Goal: Transaction & Acquisition: Purchase product/service

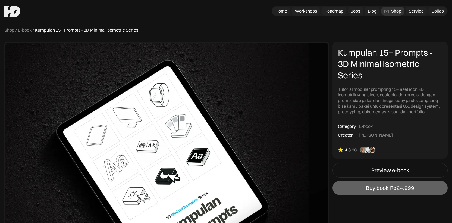
click at [390, 10] on link "Shop" at bounding box center [393, 11] width 24 height 9
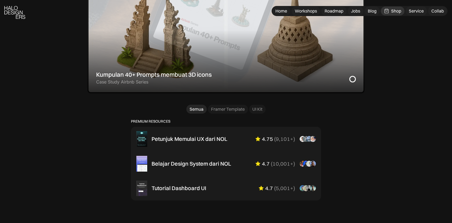
scroll to position [289, 0]
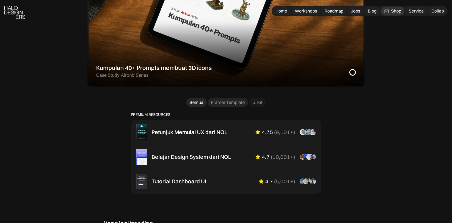
click at [241, 104] on div "Framer Template" at bounding box center [228, 102] width 34 height 6
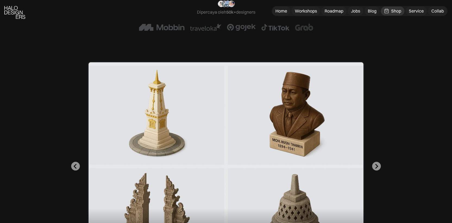
scroll to position [111, 0]
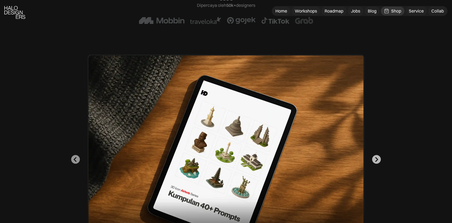
click at [377, 161] on icon "Go to first slide" at bounding box center [376, 159] width 5 height 5
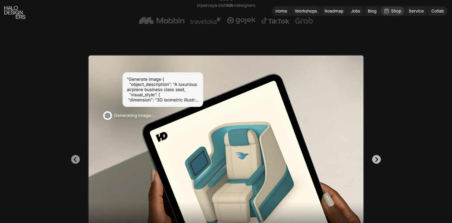
click at [377, 161] on icon "Next slide" at bounding box center [376, 159] width 5 height 5
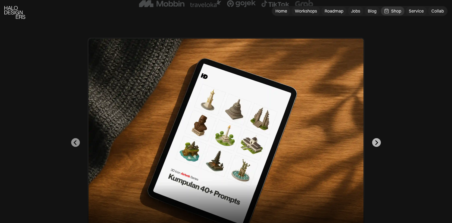
scroll to position [133, 0]
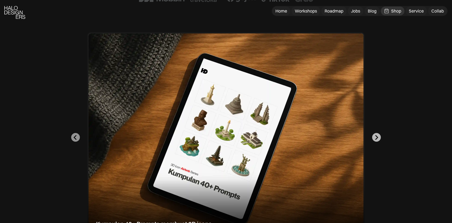
click at [377, 141] on button "Go to first slide" at bounding box center [376, 137] width 9 height 9
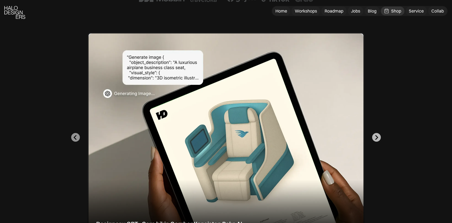
scroll to position [148, 0]
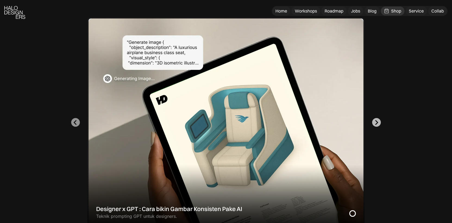
click at [375, 124] on icon "Next slide" at bounding box center [376, 122] width 5 height 5
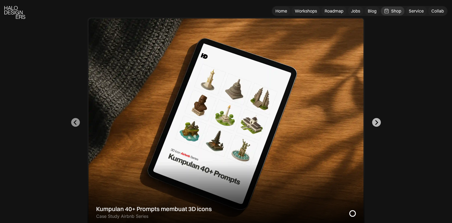
click at [375, 124] on icon "Go to first slide" at bounding box center [376, 122] width 5 height 5
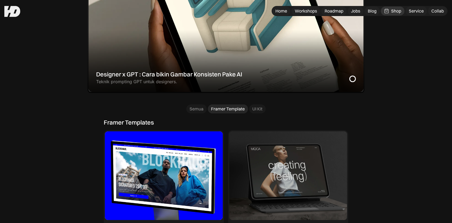
scroll to position [282, 0]
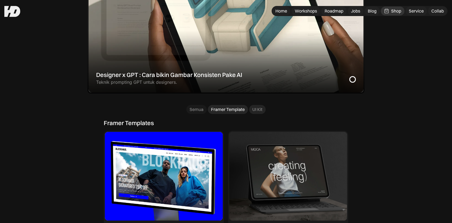
click at [261, 108] on div "UI Kit" at bounding box center [257, 109] width 10 height 6
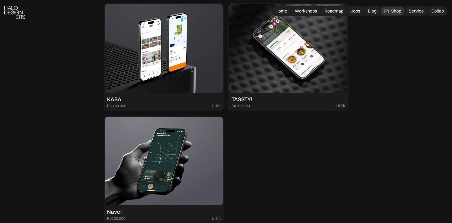
scroll to position [416, 0]
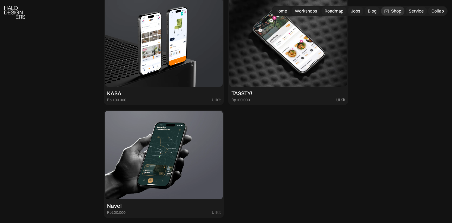
click at [192, 45] on img at bounding box center [164, 42] width 118 height 89
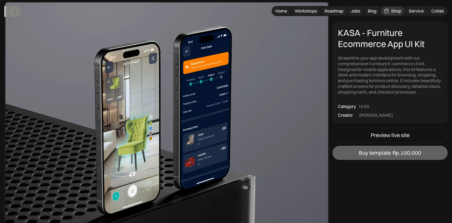
scroll to position [285, 0]
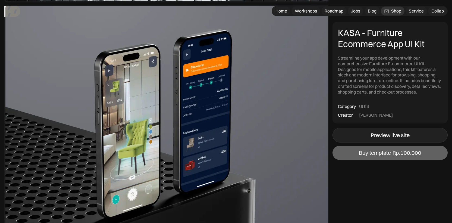
click at [398, 138] on div "Preview live site" at bounding box center [390, 135] width 39 height 7
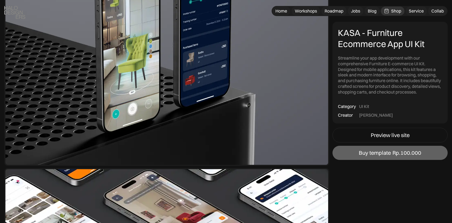
scroll to position [391, 0]
